Goal: Information Seeking & Learning: Learn about a topic

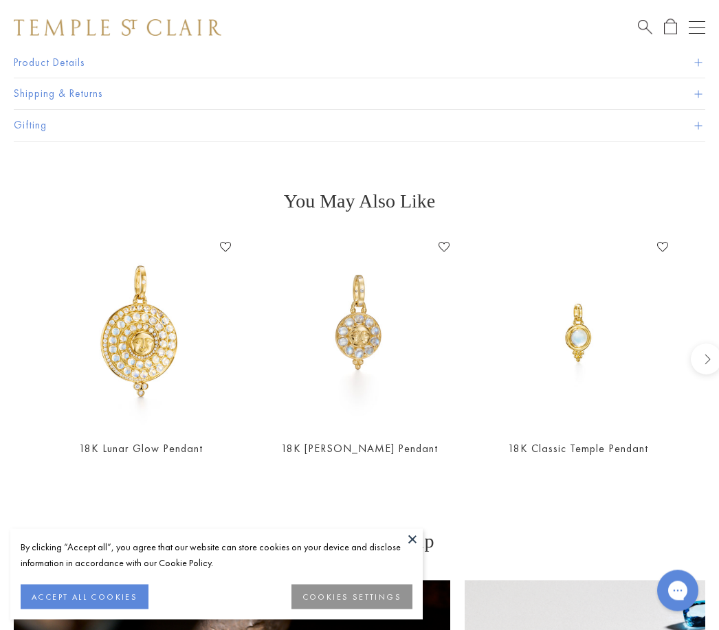
scroll to position [978, 0]
click at [542, 397] on img at bounding box center [578, 331] width 191 height 191
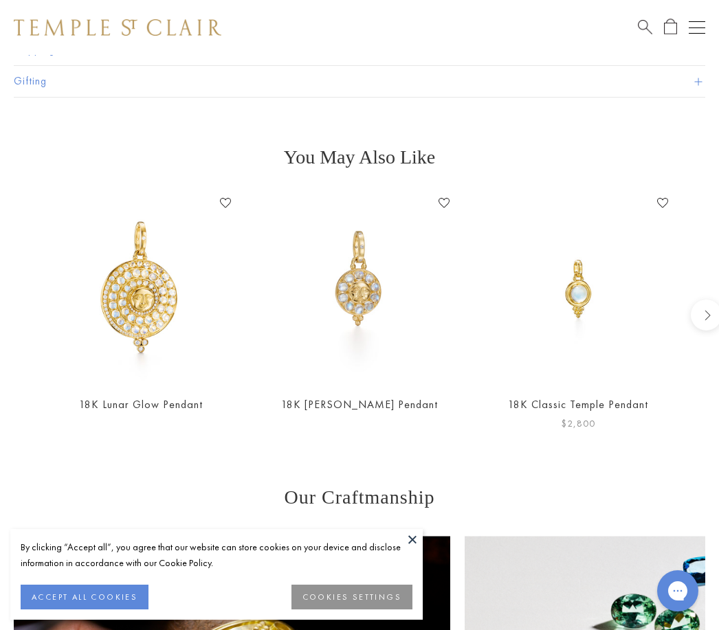
click at [601, 284] on img at bounding box center [578, 287] width 191 height 191
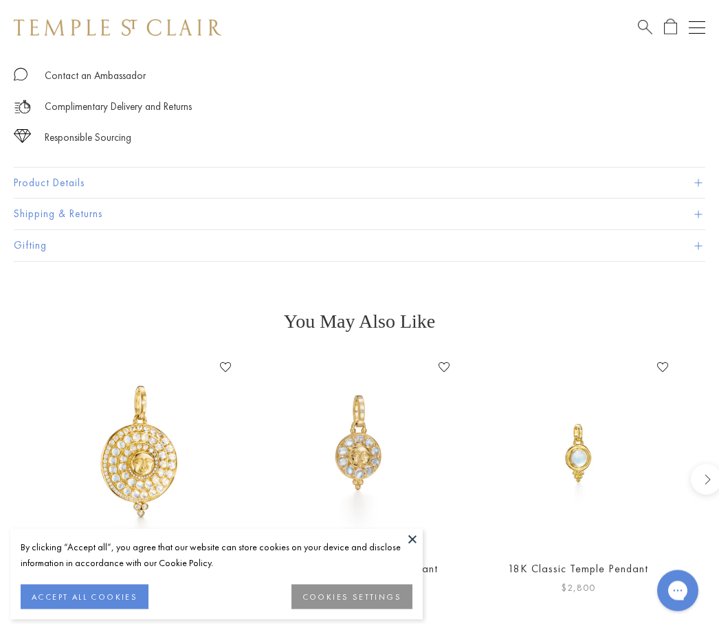
scroll to position [849, 0]
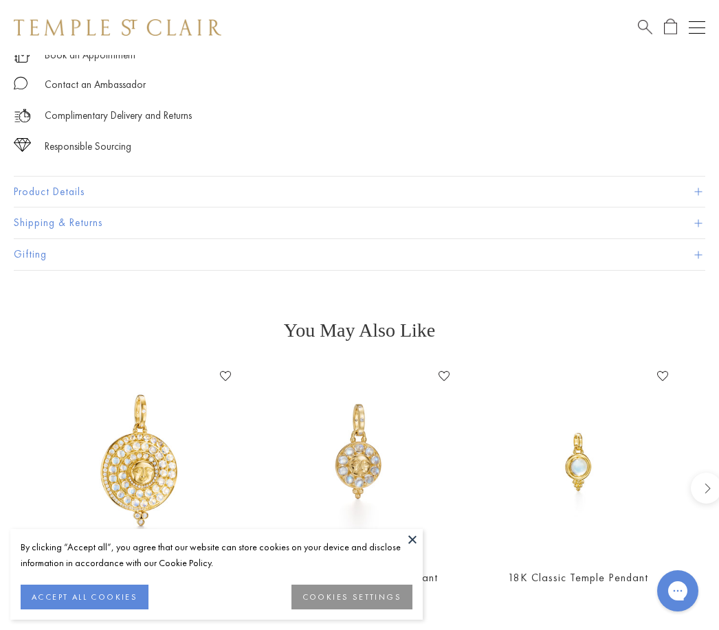
click at [606, 28] on div "Shop Shop Categories Amulets Pendants & Charms Lockets Chains & Leather Cords E…" at bounding box center [359, 27] width 719 height 55
click at [641, 28] on span "Search" at bounding box center [645, 26] width 14 height 14
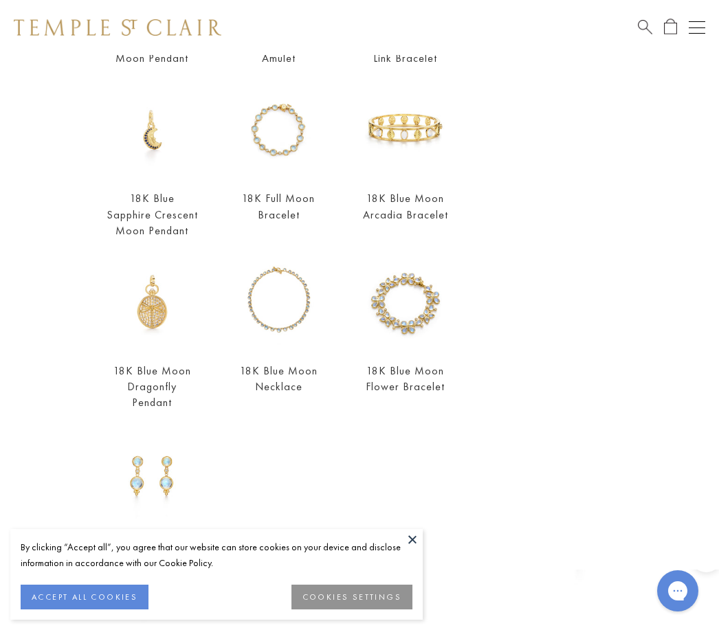
scroll to position [258, 0]
type input "****"
click at [152, 475] on img at bounding box center [152, 477] width 92 height 92
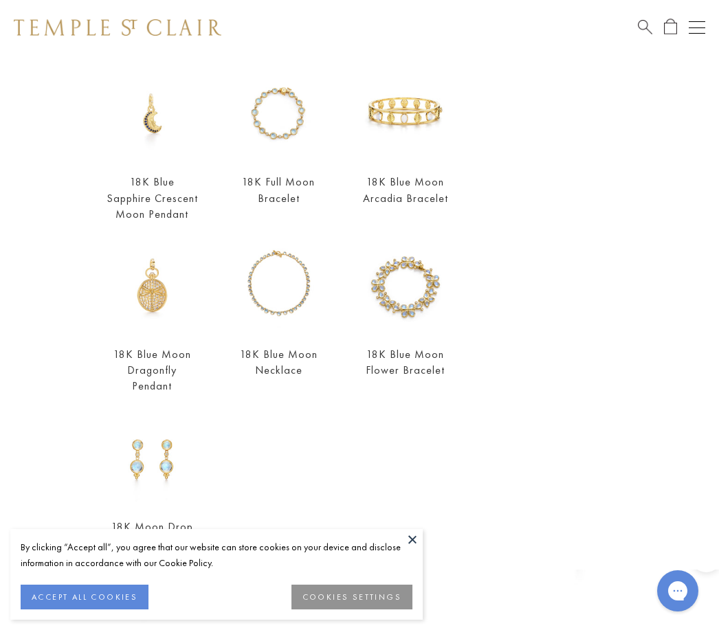
scroll to position [273, 0]
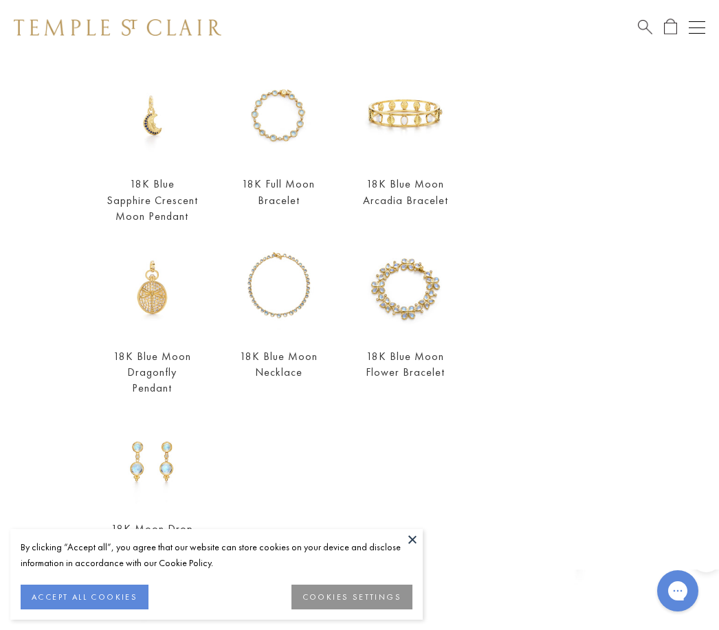
click at [402, 542] on button at bounding box center [412, 539] width 21 height 21
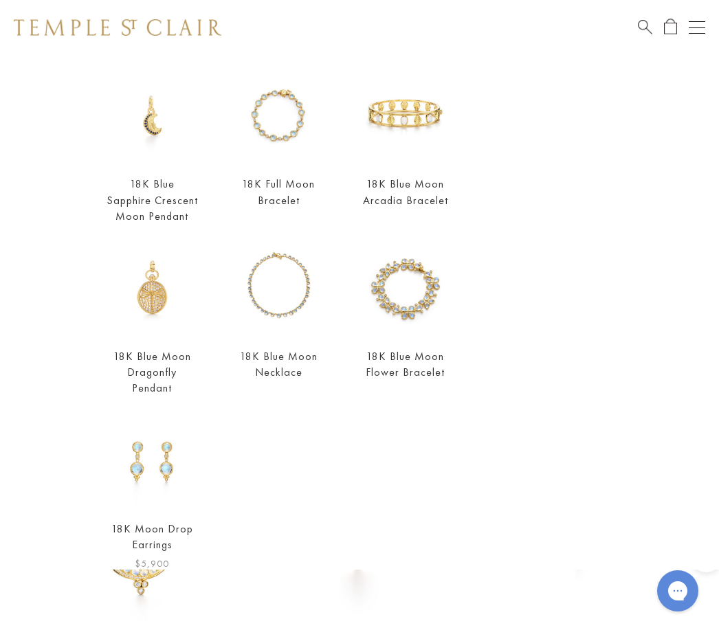
click at [146, 529] on link "18K Moon Drop Earrings" at bounding box center [152, 537] width 82 height 30
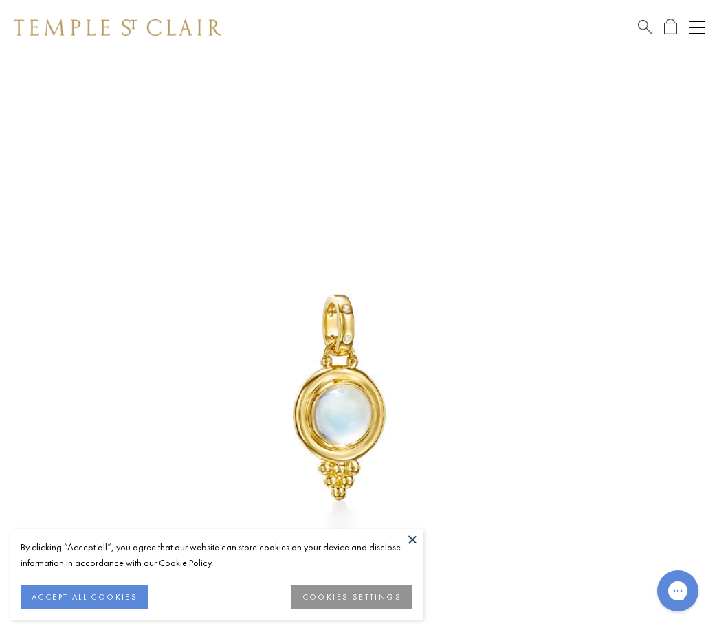
click at [553, 470] on img at bounding box center [339, 394] width 678 height 678
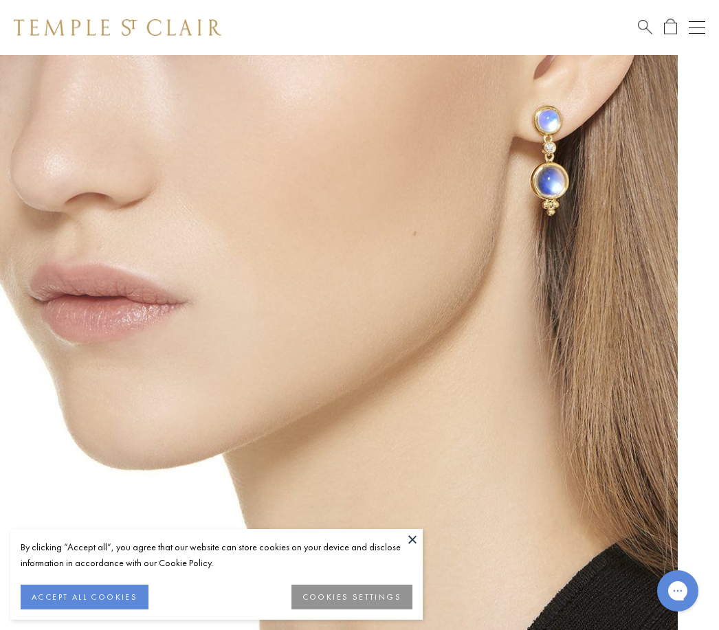
click at [414, 544] on button at bounding box center [412, 539] width 21 height 21
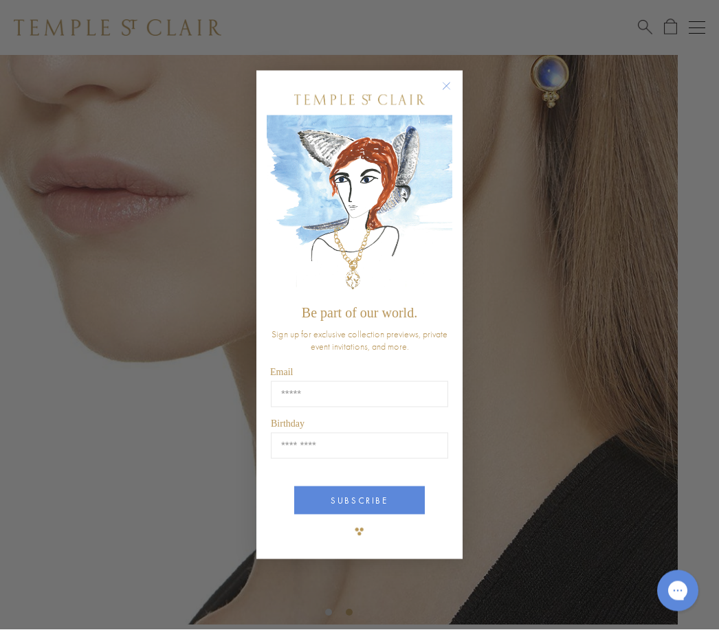
scroll to position [108, 0]
click at [439, 94] on circle "Close dialog" at bounding box center [447, 86] width 16 height 16
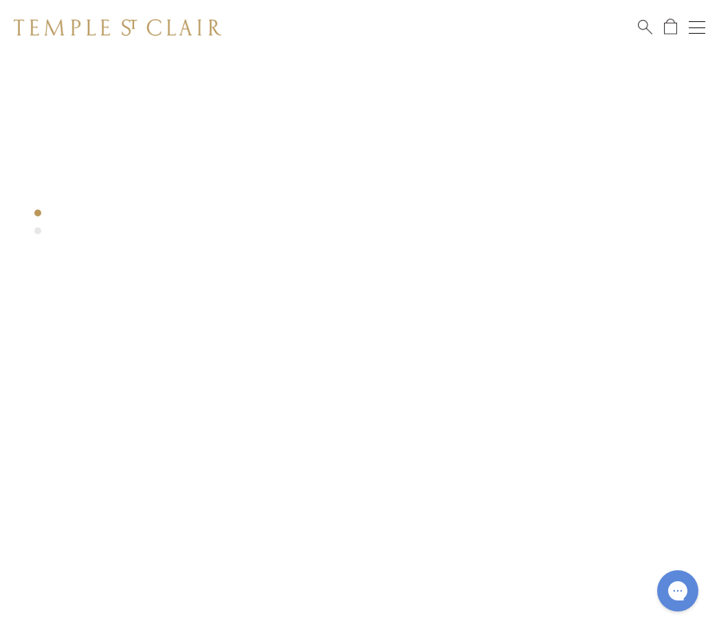
scroll to position [58, 0]
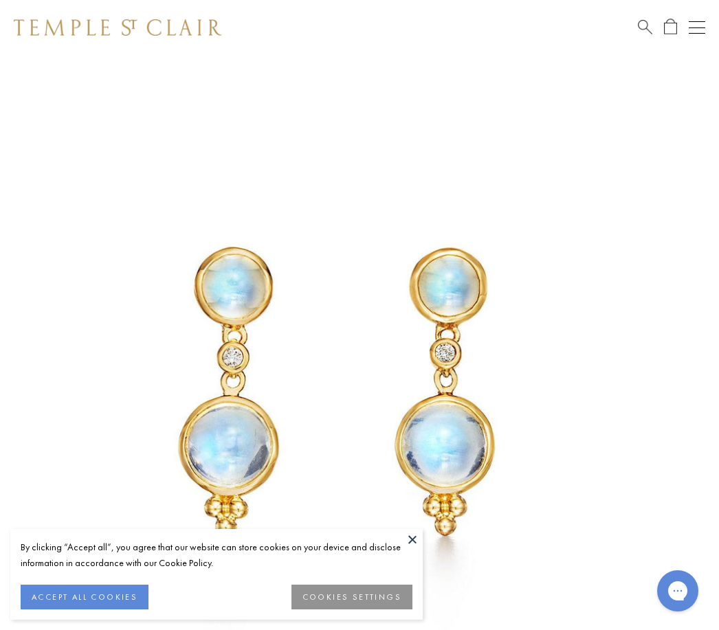
click at [403, 539] on button at bounding box center [412, 539] width 21 height 21
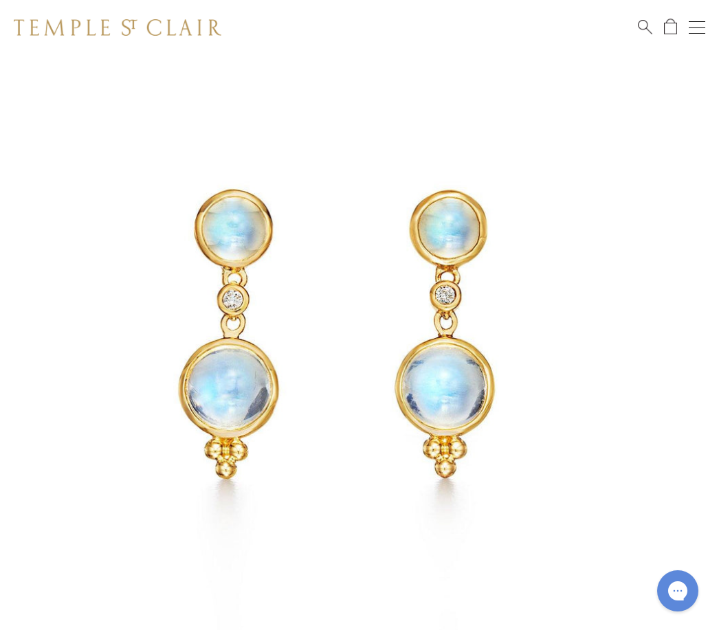
scroll to position [0, 3]
